Goal: Use online tool/utility: Utilize a website feature to perform a specific function

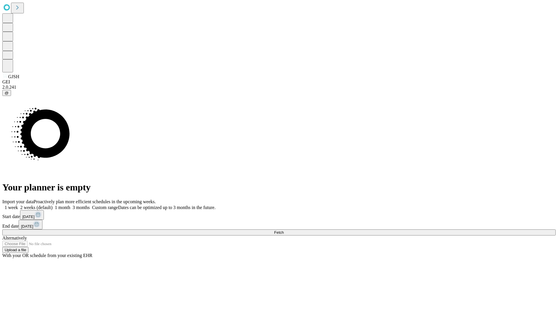
click at [283, 230] on span "Fetch" at bounding box center [279, 232] width 10 height 4
